Goal: Information Seeking & Learning: Find specific fact

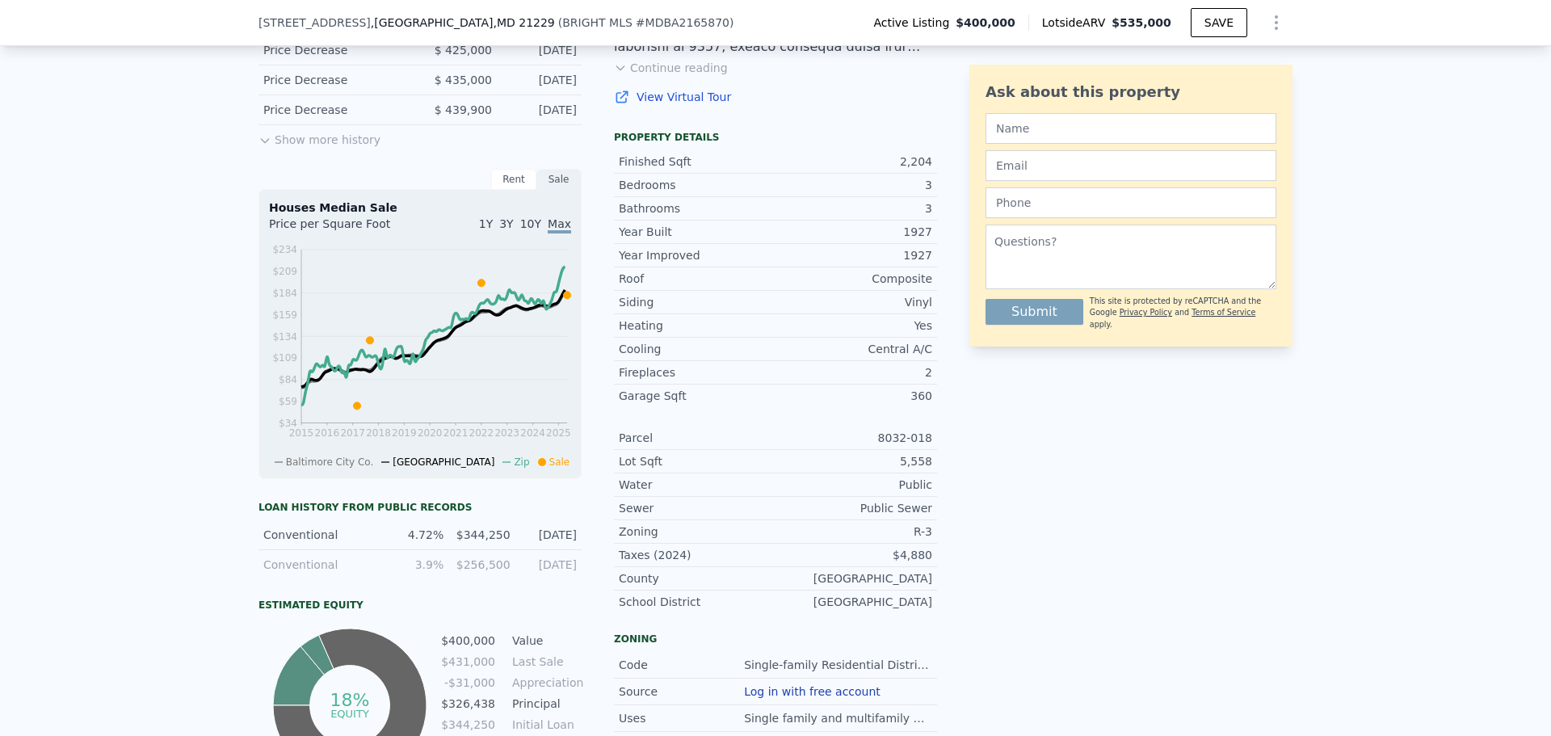
scroll to position [560, 0]
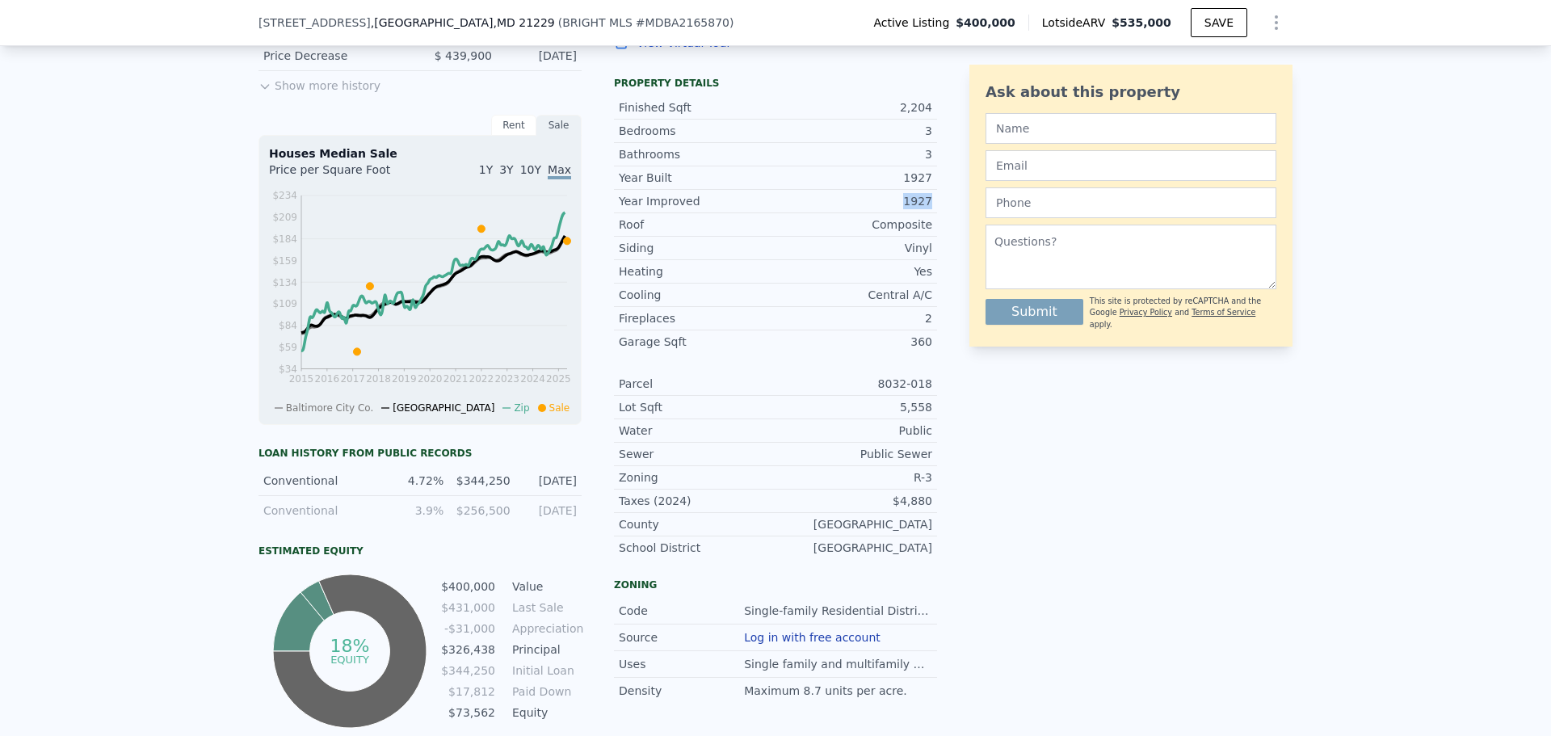
drag, startPoint x: 864, startPoint y: 219, endPoint x: 938, endPoint y: 210, distance: 74.0
click at [938, 210] on div "LISTING & SALE HISTORY Price Decrease $ 400,000 [DATE] Price Decrease $ 415,000…" at bounding box center [775, 315] width 1034 height 833
drag, startPoint x: 812, startPoint y: 228, endPoint x: 916, endPoint y: 238, distance: 103.9
click at [914, 233] on div "Composite" at bounding box center [853, 224] width 157 height 16
drag, startPoint x: 864, startPoint y: 269, endPoint x: 934, endPoint y: 333, distance: 94.9
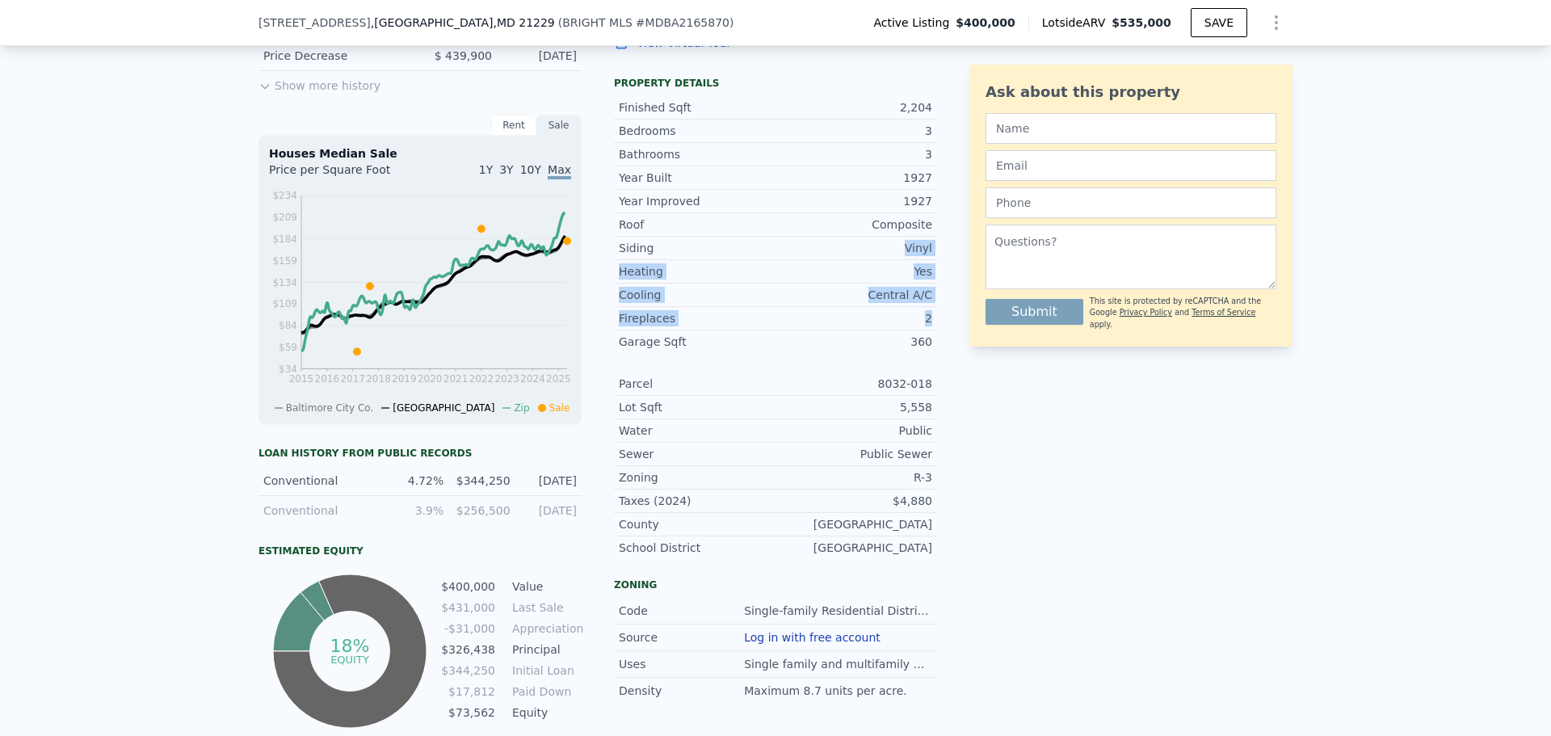
click at [934, 330] on div "LISTING & SALE HISTORY Price Decrease $ 400,000 [DATE] Price Decrease $ 415,000…" at bounding box center [775, 315] width 1034 height 833
click at [895, 364] on div "Year Improved 1927 Roof Composite Siding Vinyl Heating Yes Cooling Central A/C …" at bounding box center [775, 374] width 323 height 370
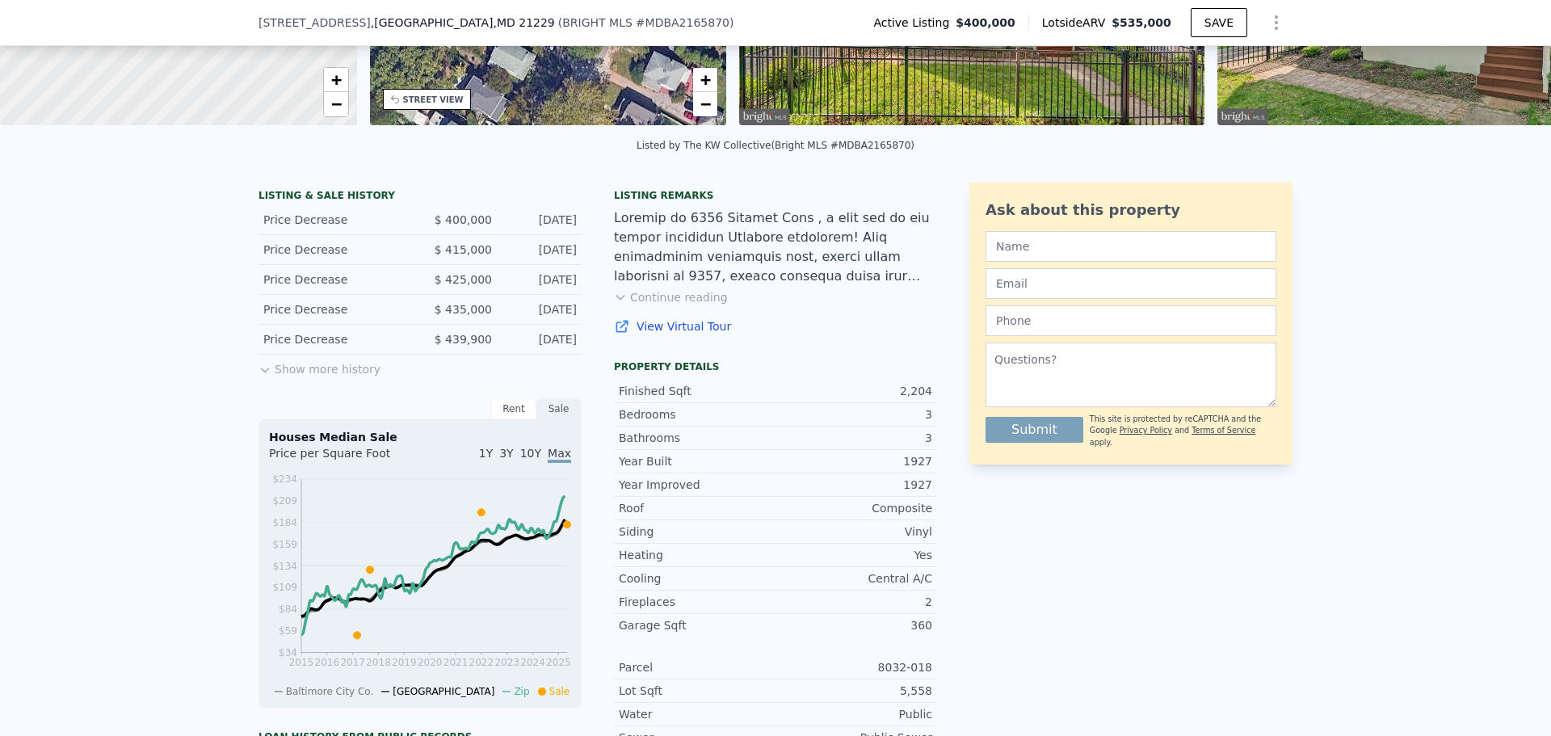
scroll to position [237, 0]
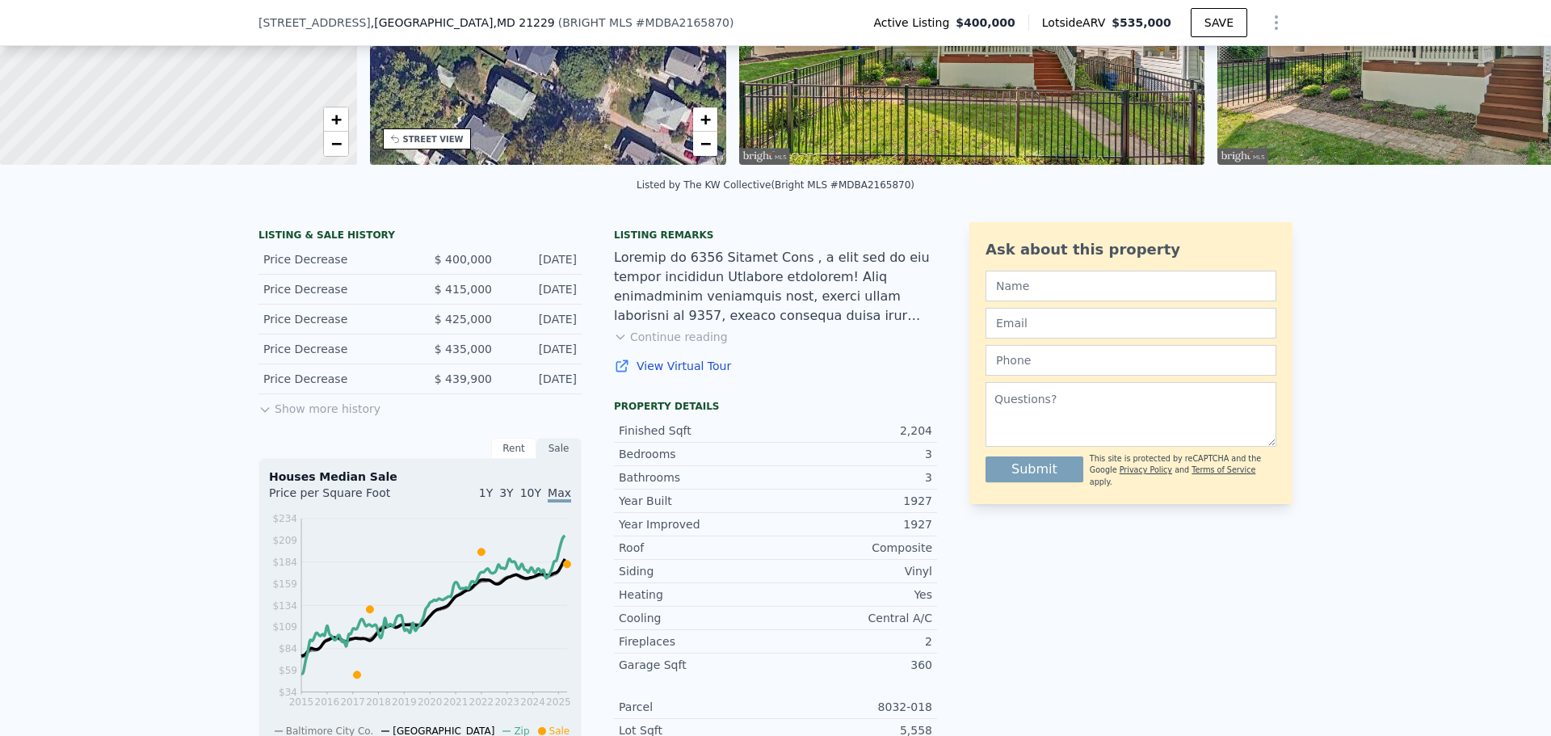
click at [307, 417] on button "Show more history" at bounding box center [319, 405] width 122 height 23
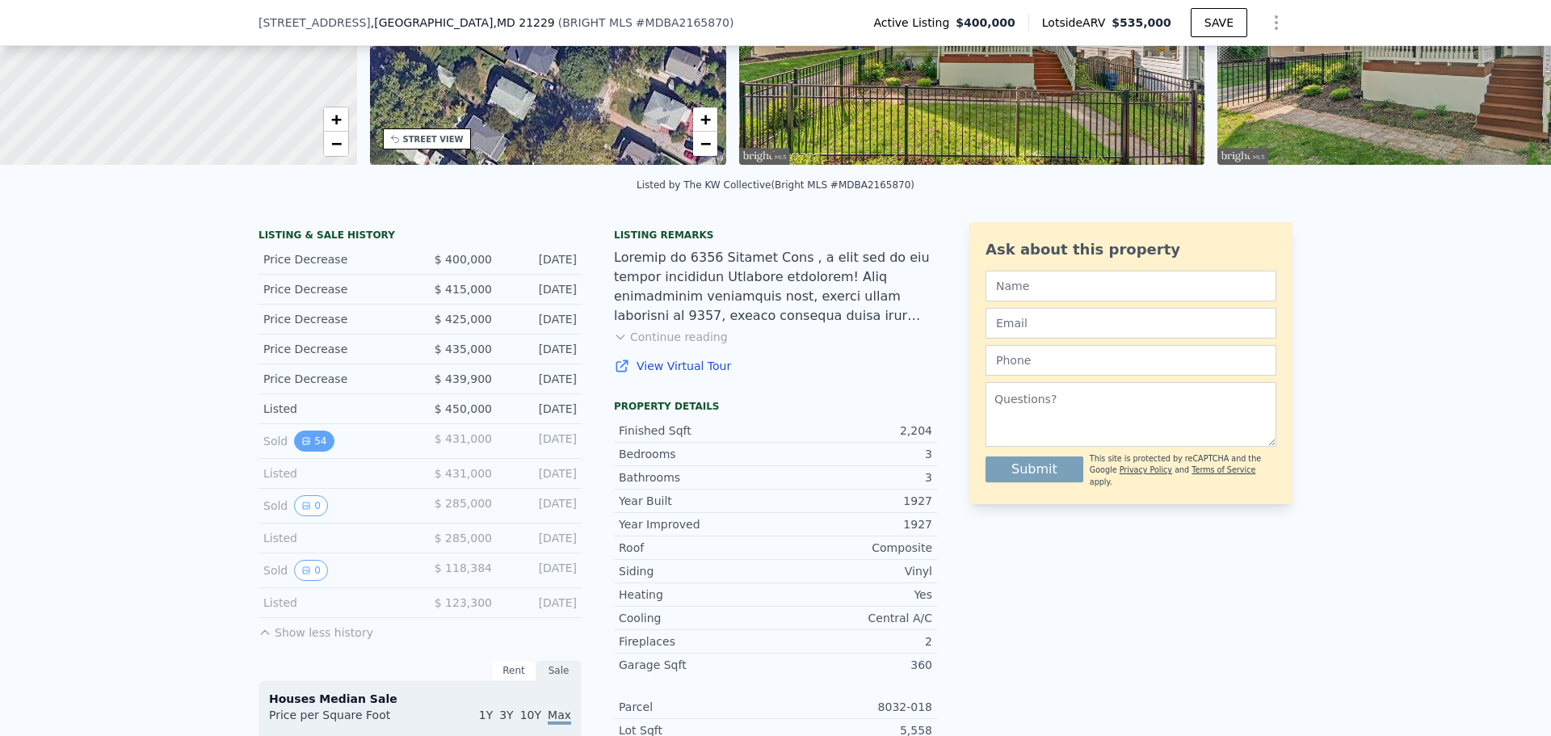
click at [301, 446] on icon "View historical data" at bounding box center [306, 441] width 10 height 10
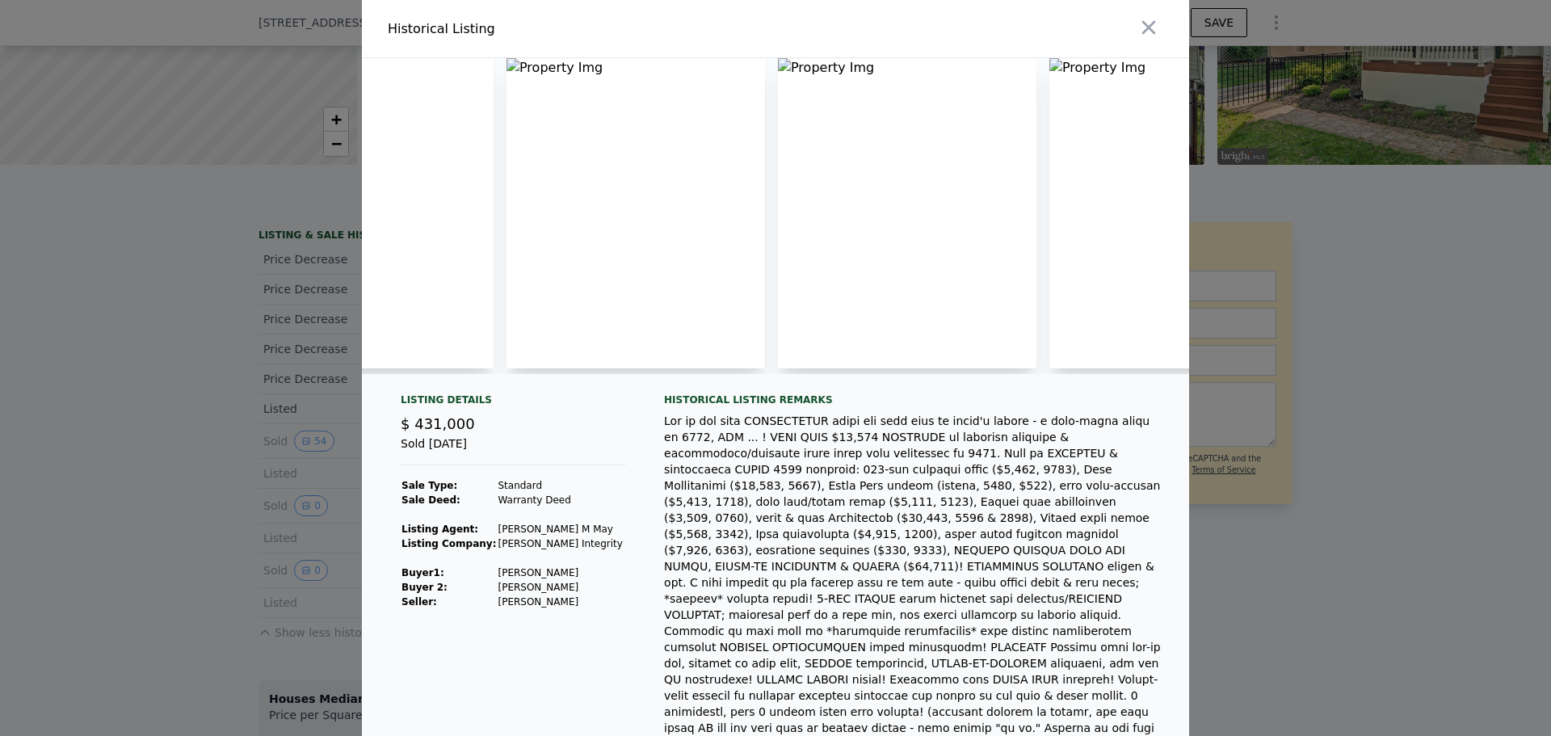
scroll to position [0, 420]
click at [1141, 20] on icon "button" at bounding box center [1148, 27] width 23 height 23
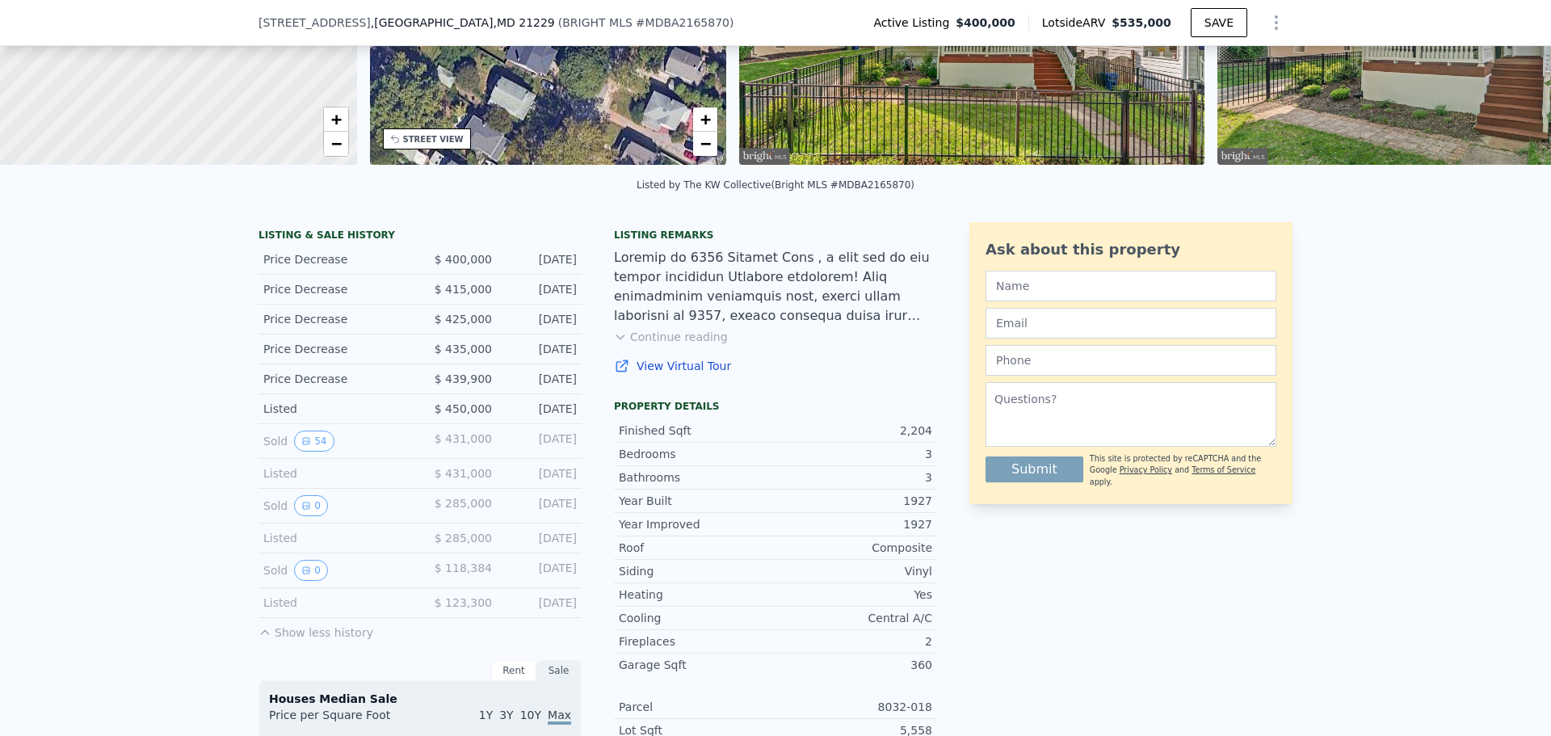
drag, startPoint x: 405, startPoint y: 579, endPoint x: 573, endPoint y: 573, distance: 168.1
click at [573, 573] on div "Sold 0 $ 118,384 [DATE]" at bounding box center [419, 570] width 323 height 35
drag, startPoint x: 566, startPoint y: 512, endPoint x: 413, endPoint y: 508, distance: 153.5
click at [413, 508] on div "Sold 0 $ 285,000 [DATE]" at bounding box center [419, 506] width 323 height 35
click at [557, 514] on div "[DATE]" at bounding box center [541, 505] width 72 height 21
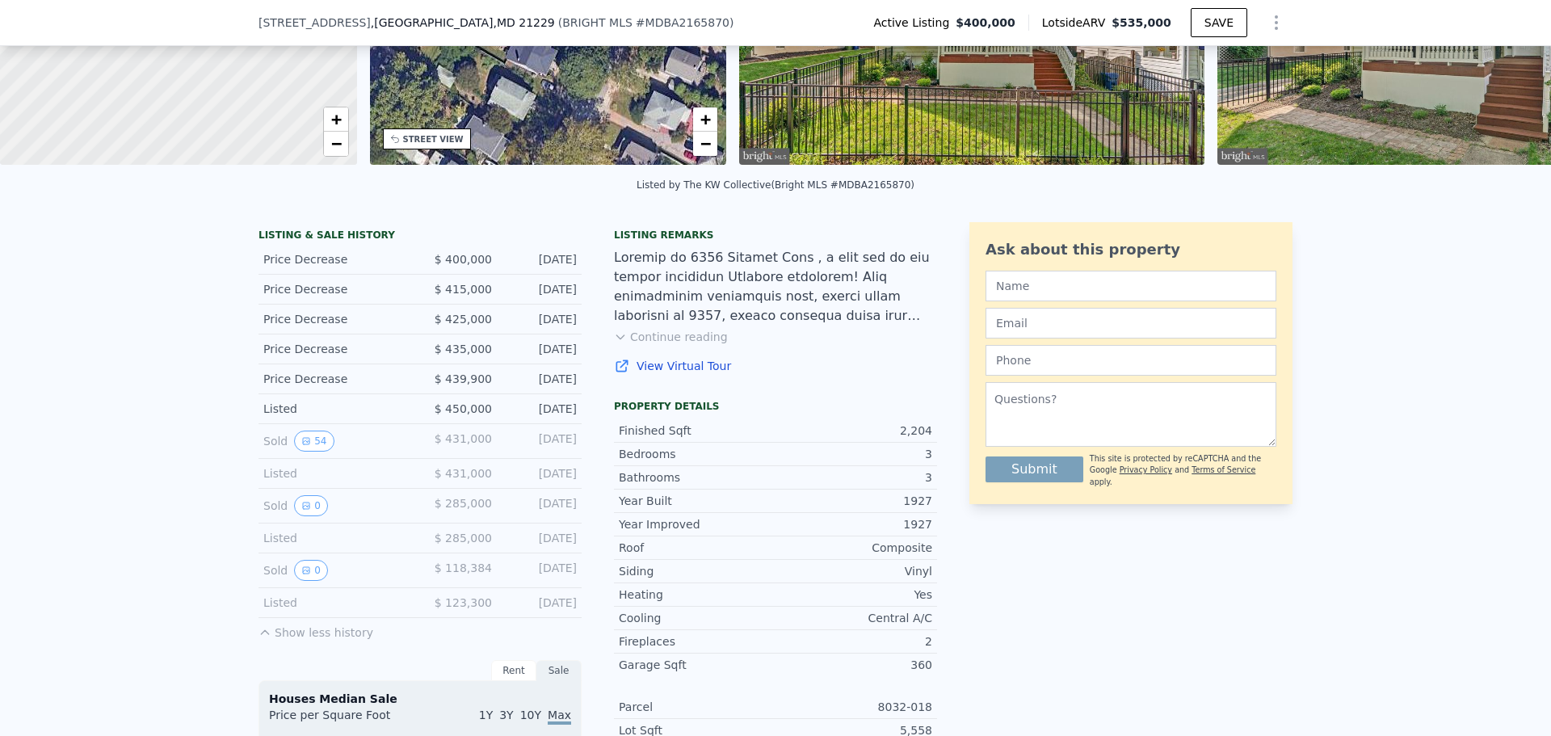
drag, startPoint x: 583, startPoint y: 518, endPoint x: 432, endPoint y: 527, distance: 151.3
click at [432, 527] on div "LISTING & SALE HISTORY Price Decrease $ 400,000 [DATE] Price Decrease $ 415,000…" at bounding box center [597, 749] width 678 height 1055
drag, startPoint x: 415, startPoint y: 584, endPoint x: 569, endPoint y: 582, distance: 154.3
click at [569, 582] on div "Sold 0 $ 118,384 [DATE]" at bounding box center [419, 570] width 323 height 35
drag, startPoint x: 501, startPoint y: 521, endPoint x: 571, endPoint y: 517, distance: 70.4
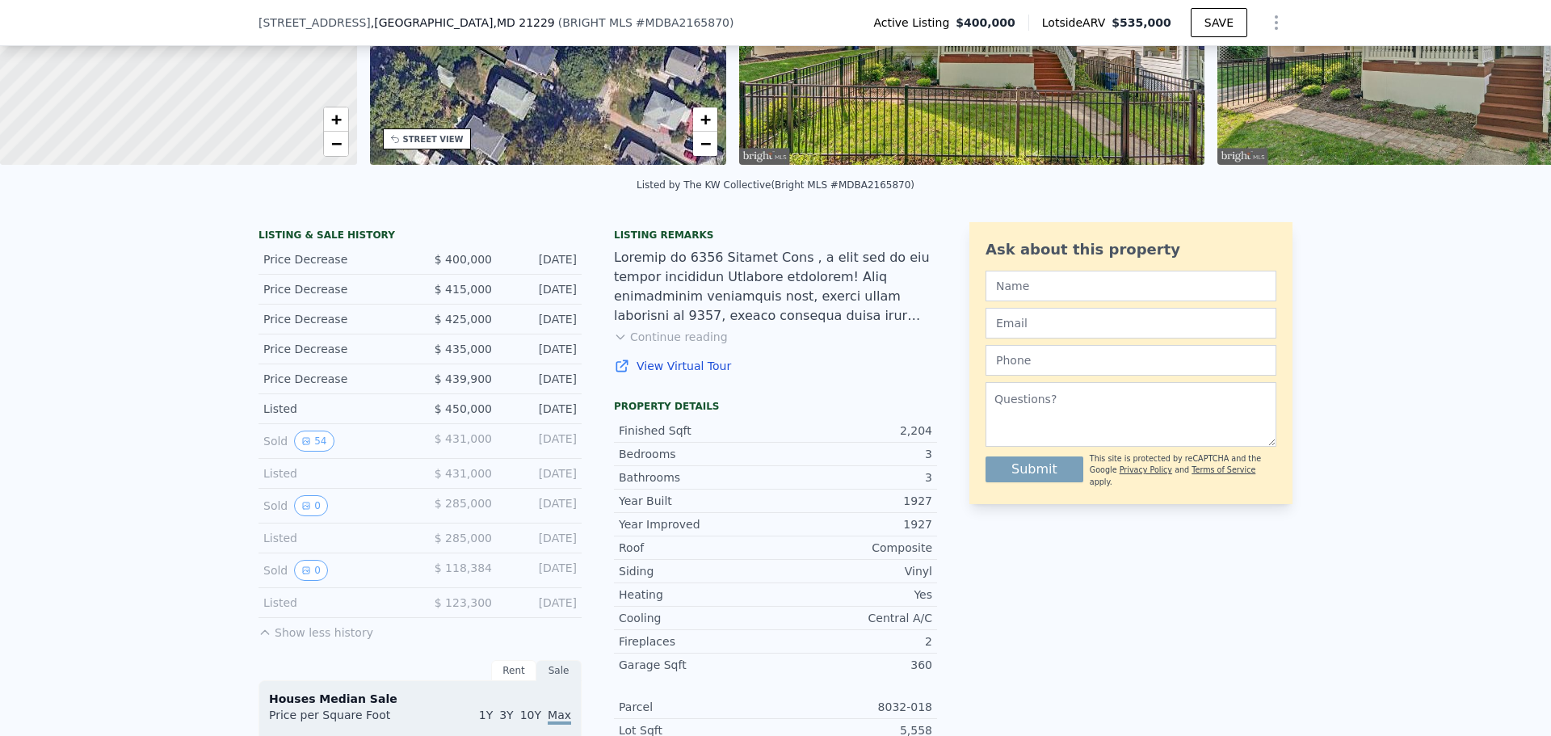
click at [571, 517] on div "Sold 0 $ 285,000 [DATE]" at bounding box center [419, 506] width 323 height 35
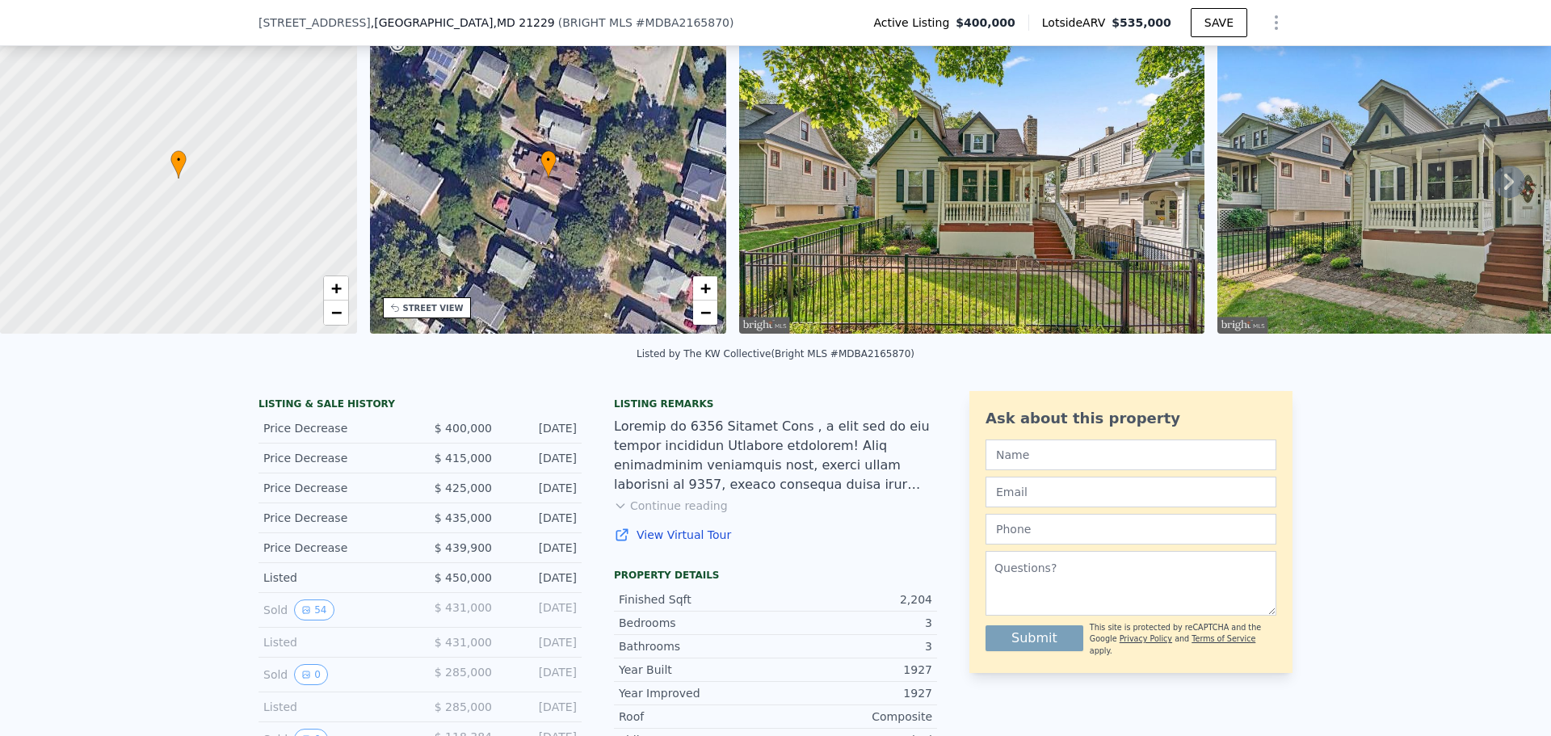
scroll to position [242, 0]
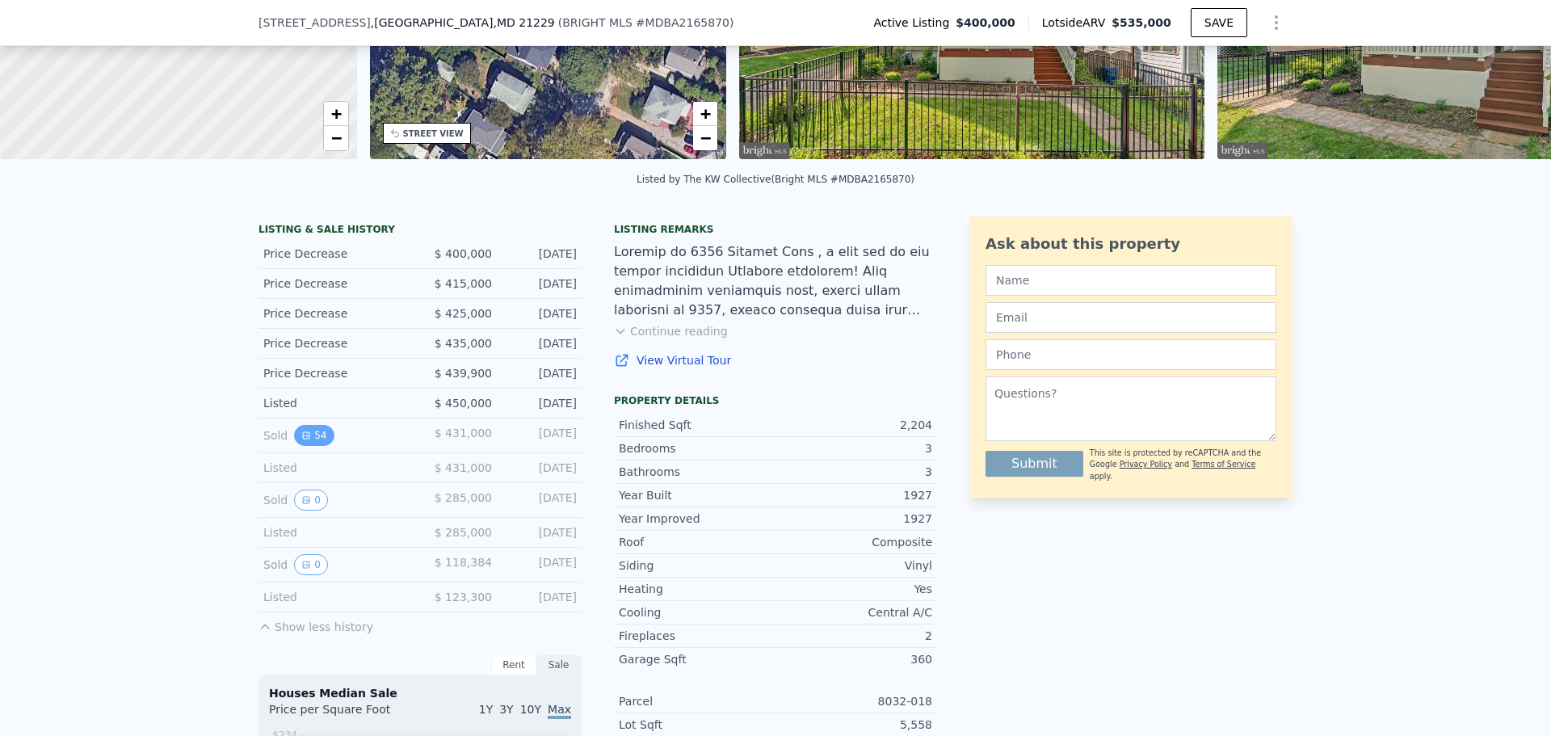
click at [305, 446] on button "54" at bounding box center [314, 435] width 40 height 21
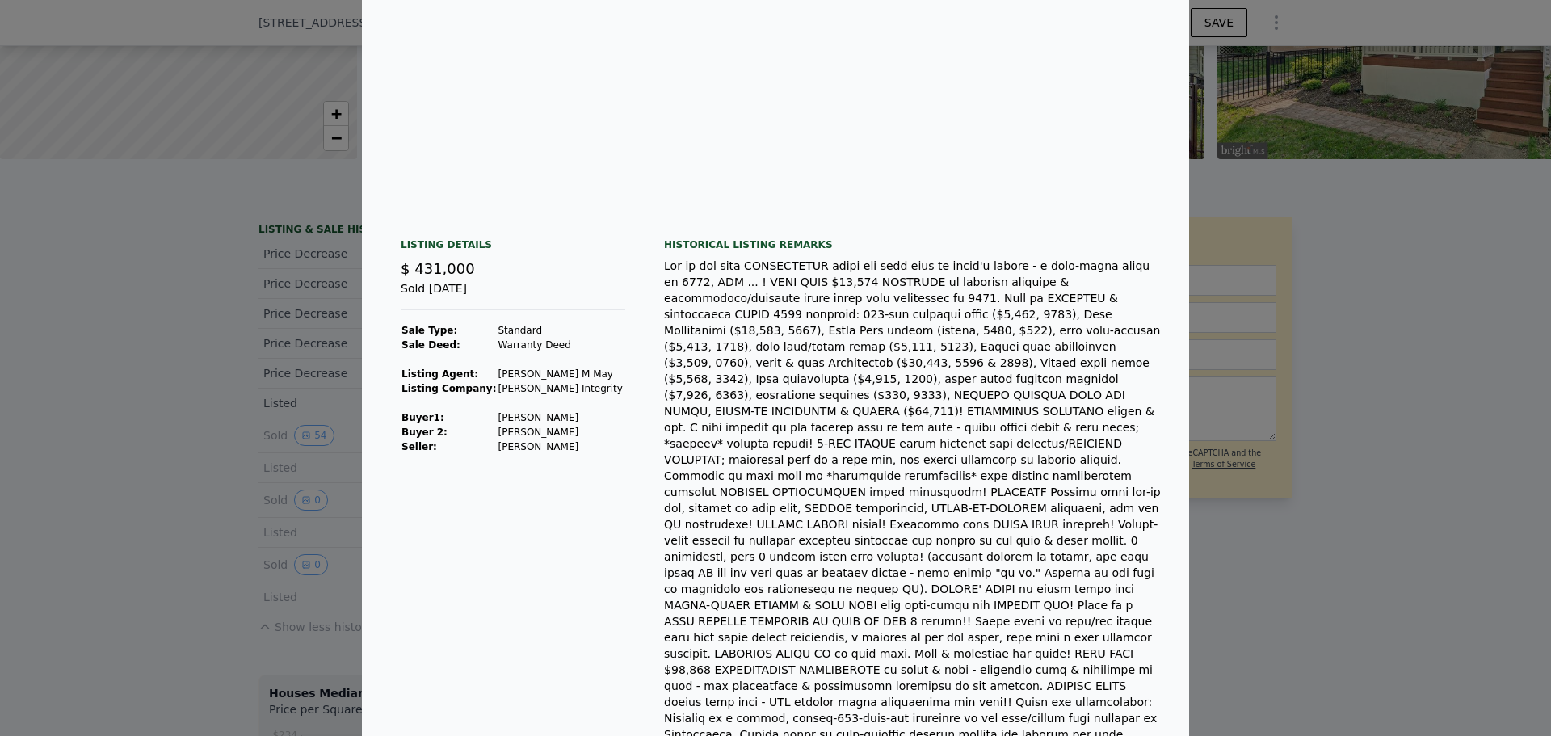
scroll to position [162, 0]
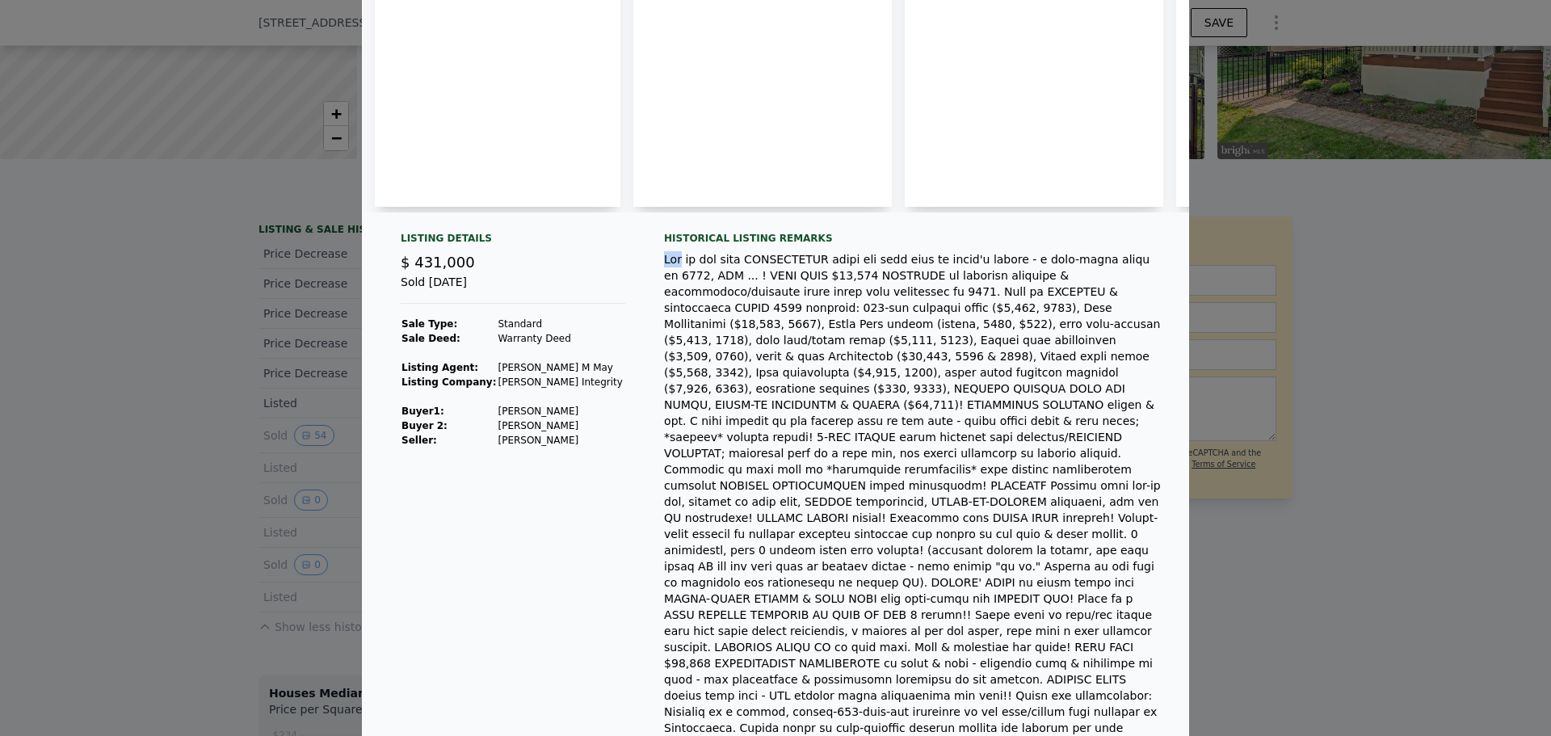
drag, startPoint x: 651, startPoint y: 274, endPoint x: 677, endPoint y: 275, distance: 25.9
click at [677, 275] on div "Listing Details $ 431,000 Sold [DATE] Sale Type: Standard Sale Deed: Warranty D…" at bounding box center [775, 632] width 827 height 800
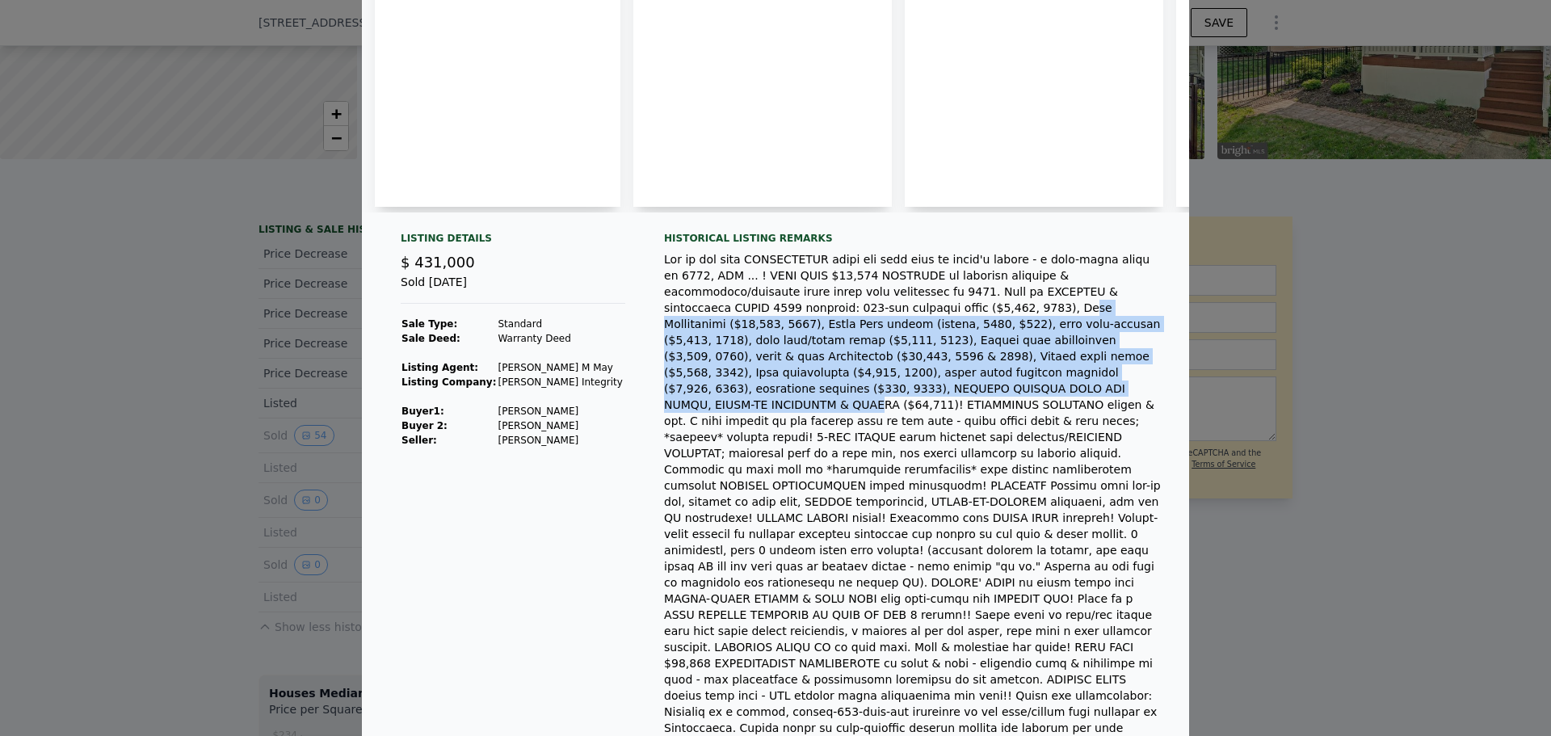
drag, startPoint x: 699, startPoint y: 323, endPoint x: 862, endPoint y: 387, distance: 175.2
click at [862, 387] on div at bounding box center [913, 582] width 499 height 662
click at [893, 337] on div at bounding box center [913, 582] width 499 height 662
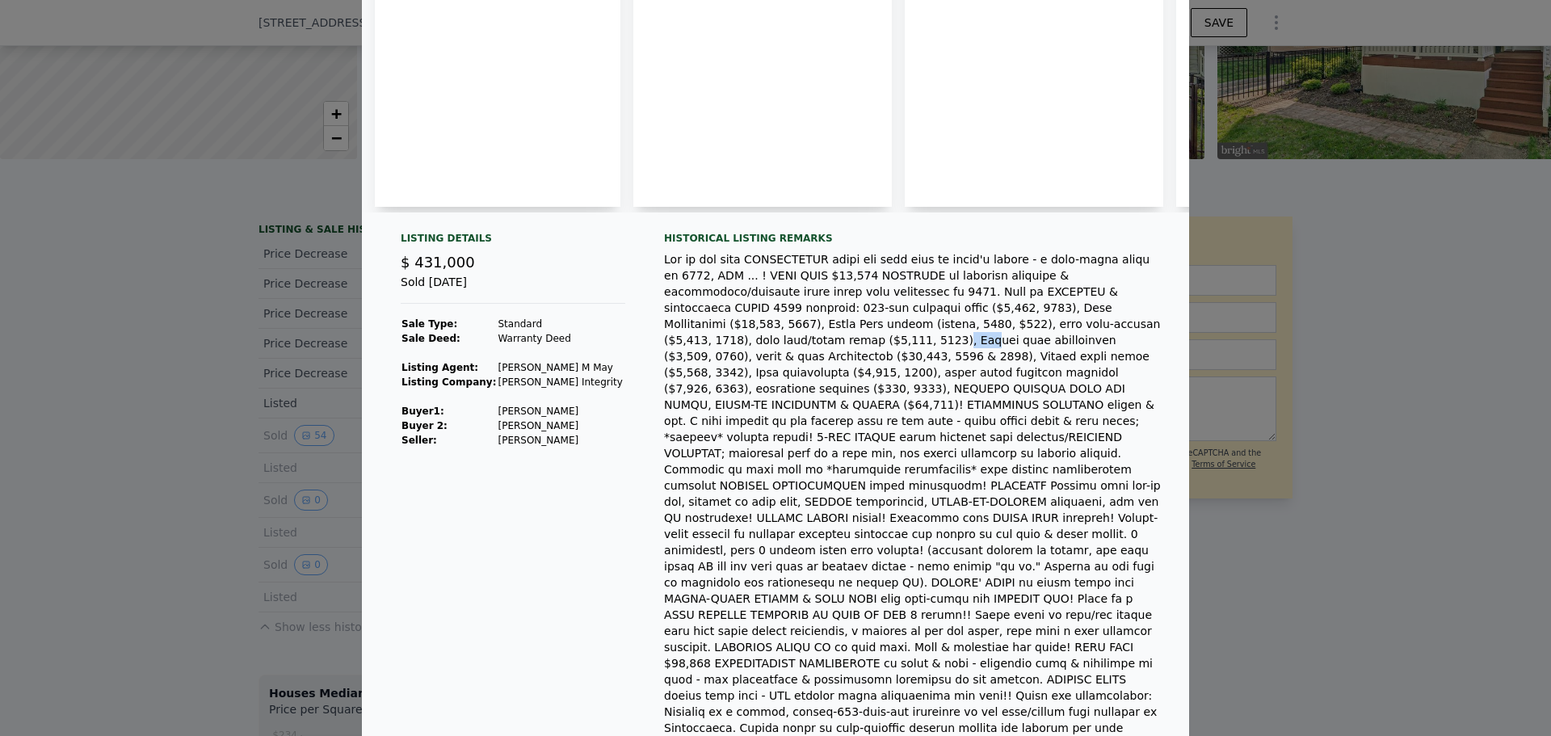
drag, startPoint x: 876, startPoint y: 333, endPoint x: 896, endPoint y: 330, distance: 20.3
click at [896, 330] on div at bounding box center [913, 582] width 499 height 662
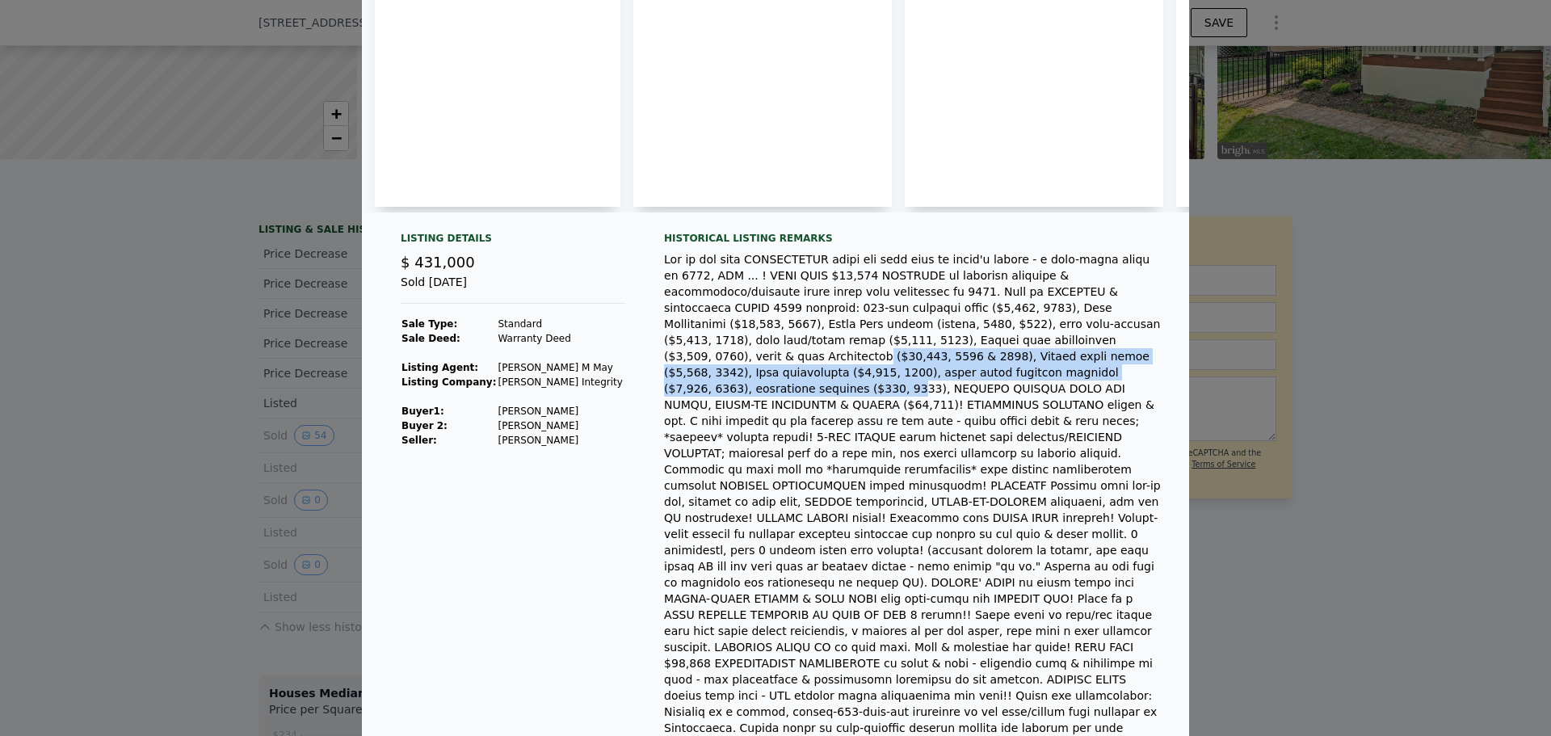
drag, startPoint x: 715, startPoint y: 350, endPoint x: 1006, endPoint y: 365, distance: 291.9
click at [1006, 365] on div at bounding box center [913, 582] width 499 height 662
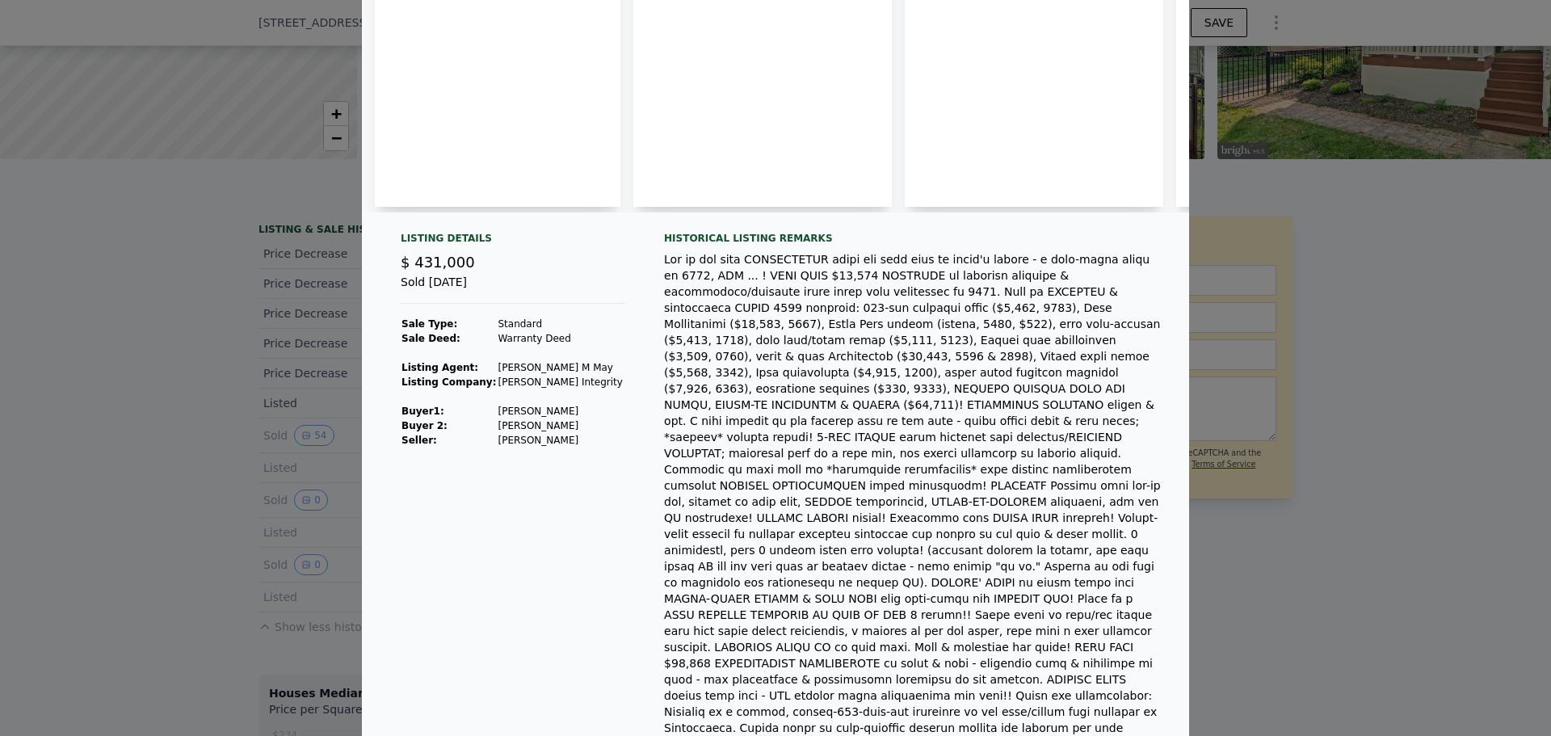
click at [1052, 429] on div at bounding box center [913, 582] width 499 height 662
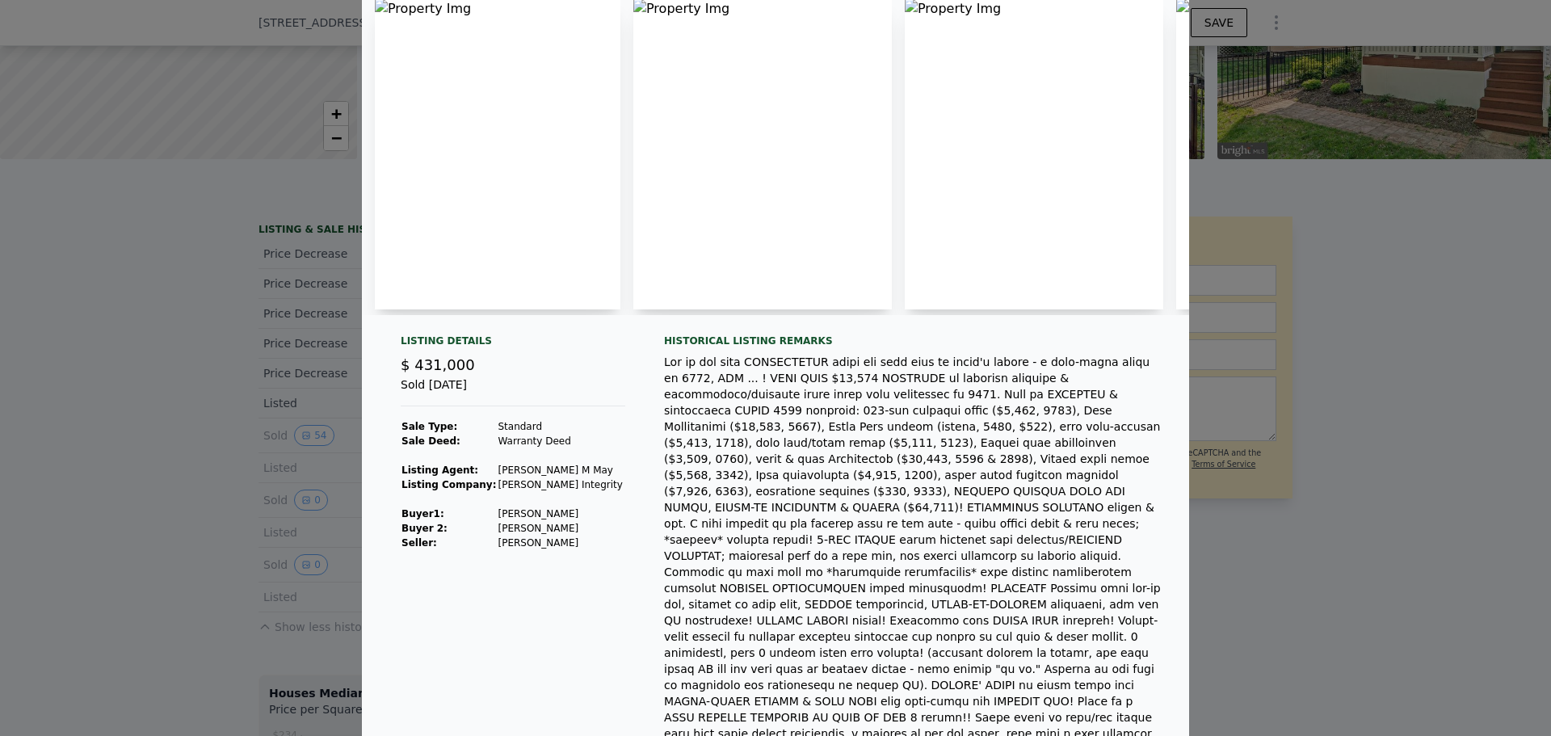
scroll to position [0, 0]
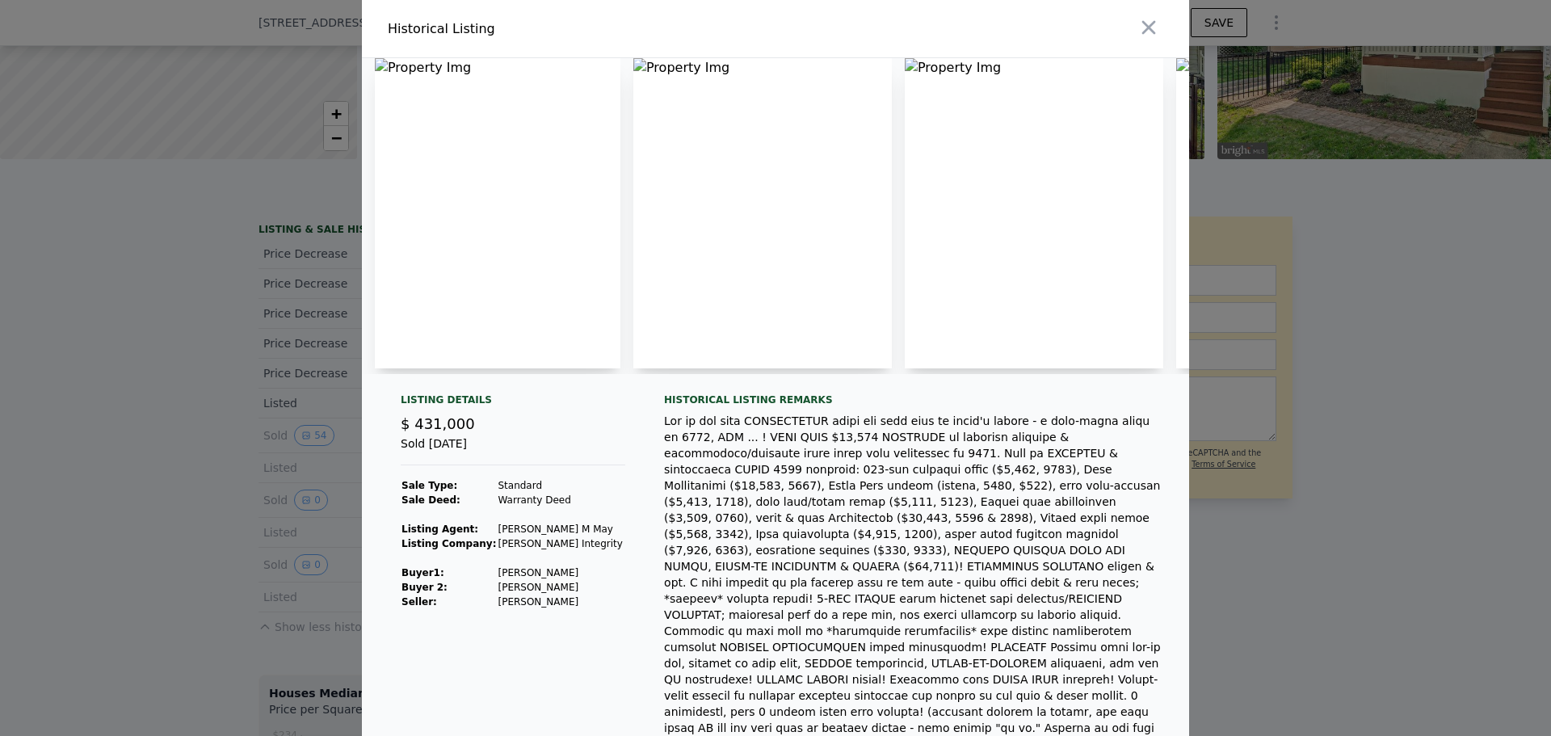
click at [84, 185] on div at bounding box center [775, 368] width 1551 height 736
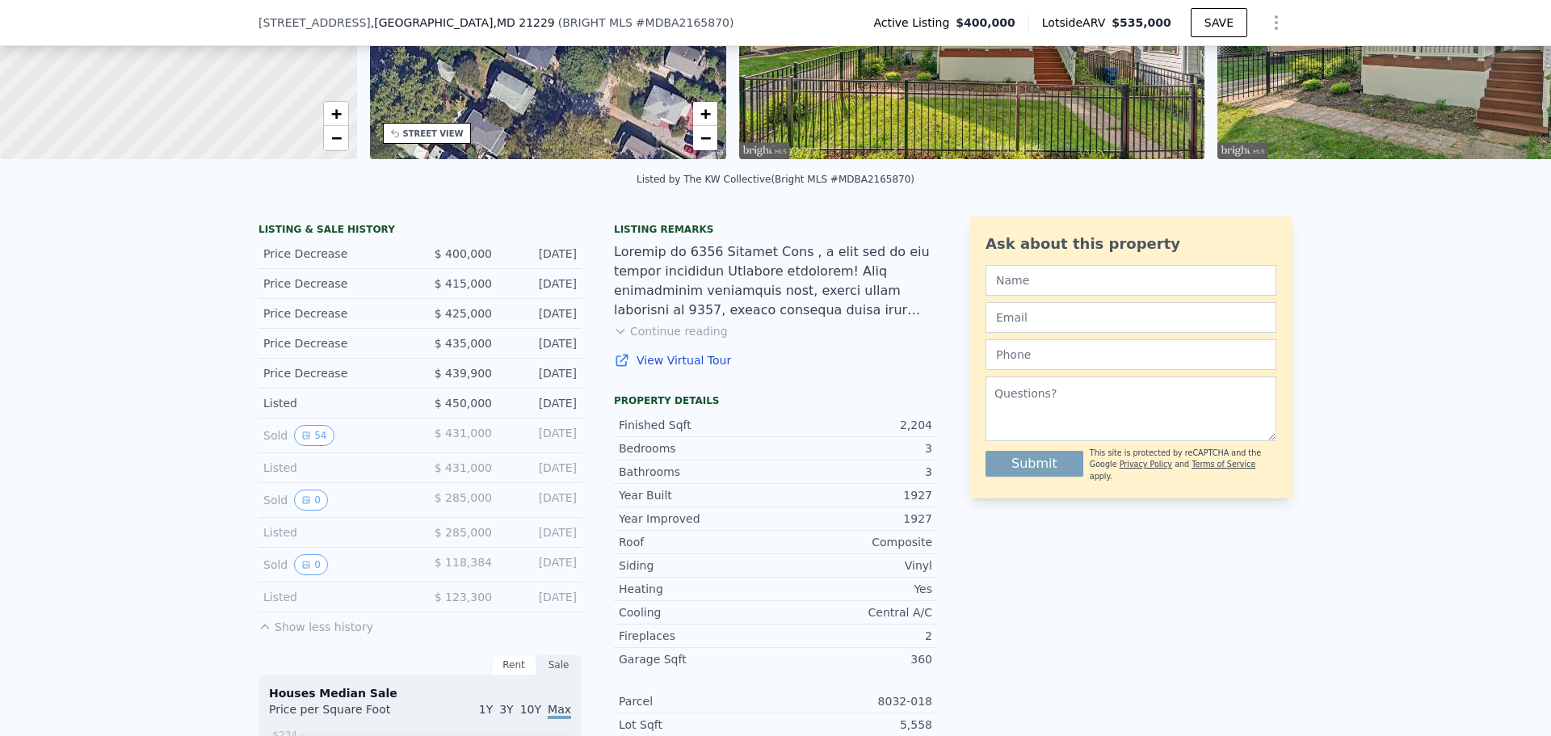
click at [309, 28] on span "[STREET_ADDRESS]" at bounding box center [314, 23] width 112 height 16
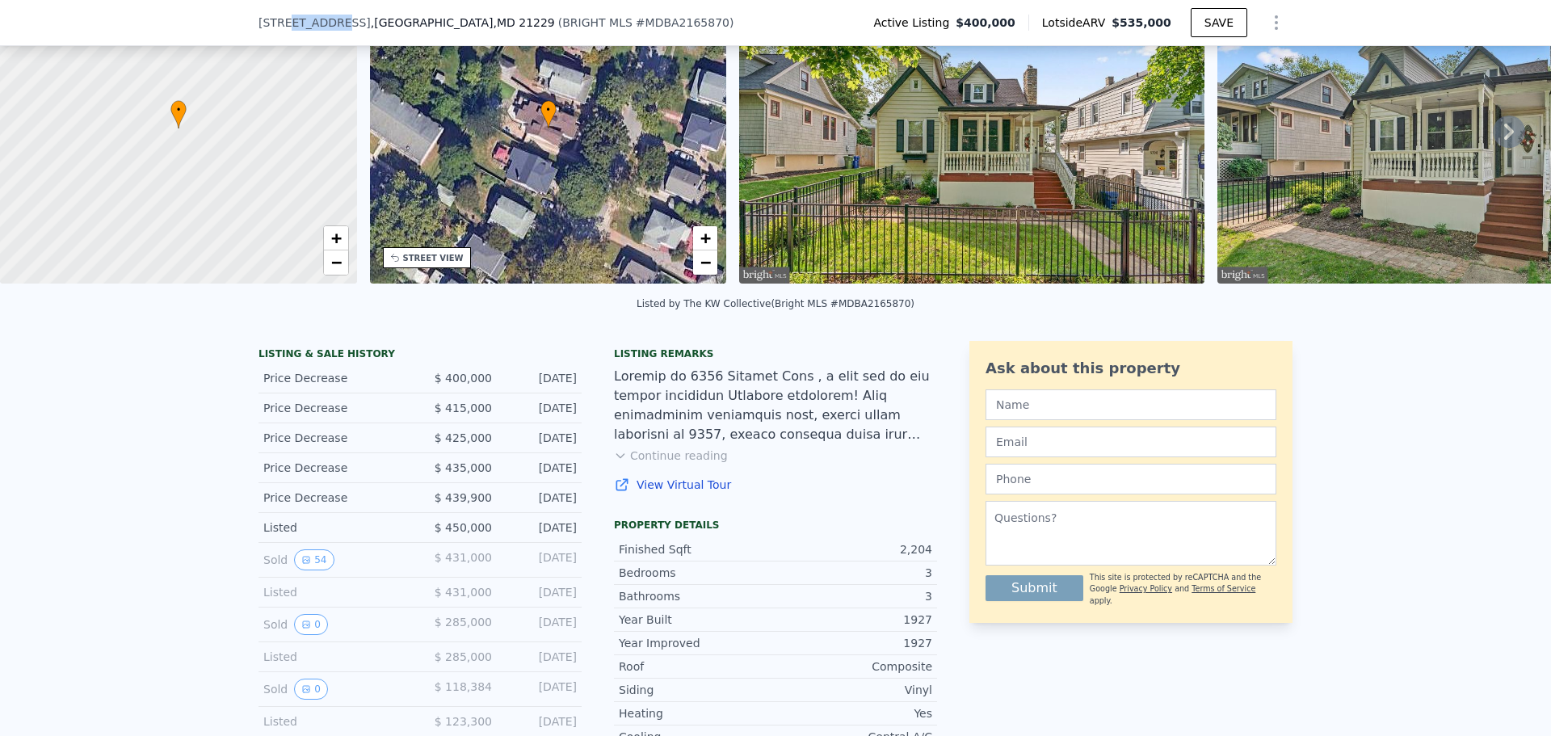
scroll to position [6, 0]
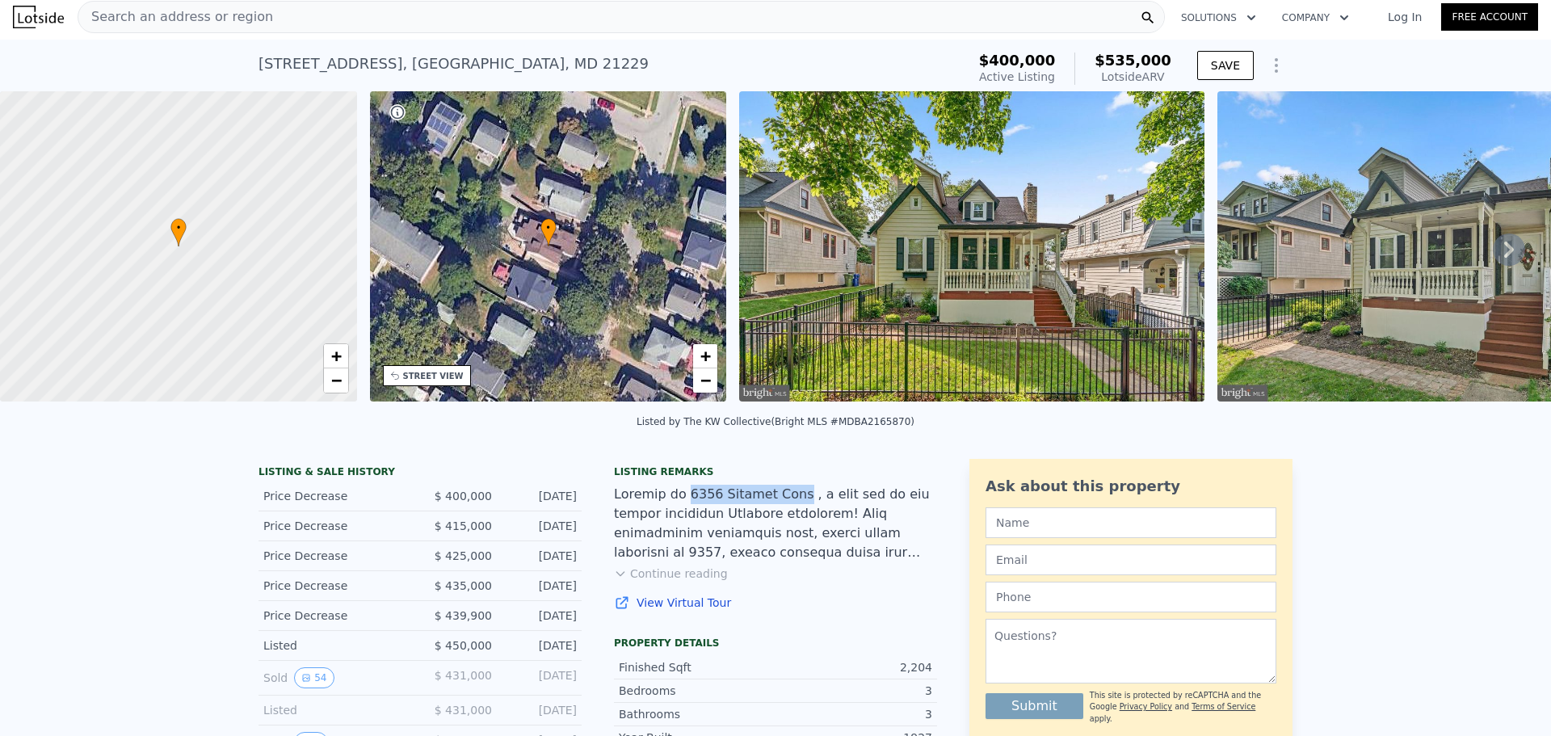
copy div "[STREET_ADDRESS]"
drag, startPoint x: 679, startPoint y: 507, endPoint x: 782, endPoint y: 501, distance: 102.8
click at [777, 505] on div at bounding box center [775, 524] width 323 height 78
